Goal: Navigation & Orientation: Find specific page/section

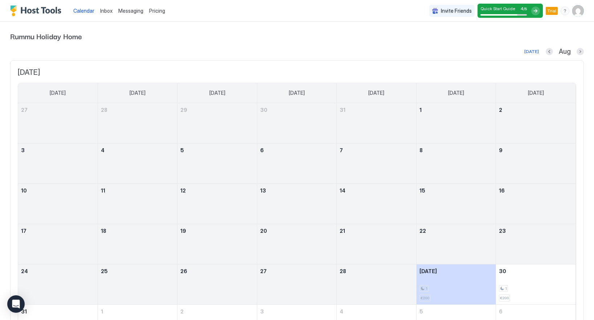
click at [578, 11] on img "User profile" at bounding box center [579, 11] width 12 height 12
click at [499, 38] on div "Settings" at bounding box center [509, 40] width 28 height 7
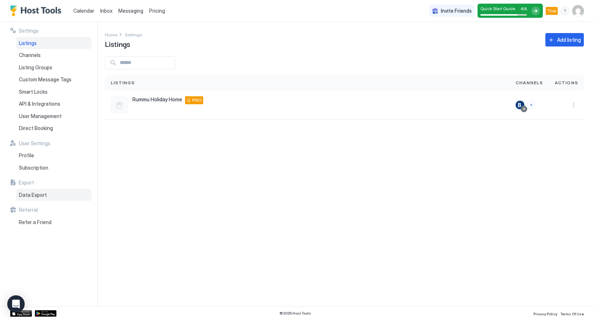
click at [39, 194] on span "Data Export" at bounding box center [33, 195] width 28 height 7
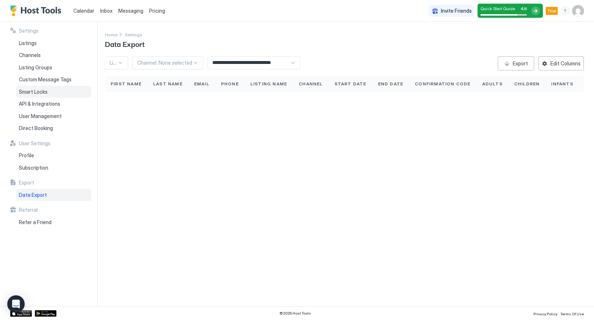
click at [45, 97] on div "Smart Locks" at bounding box center [54, 92] width 76 height 12
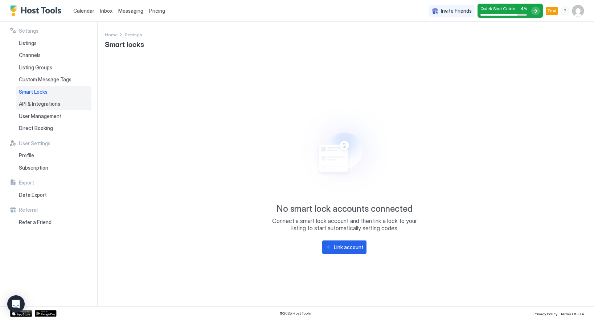
click at [44, 101] on span "API & Integrations" at bounding box center [39, 104] width 41 height 7
